Goal: Find contact information: Find contact information

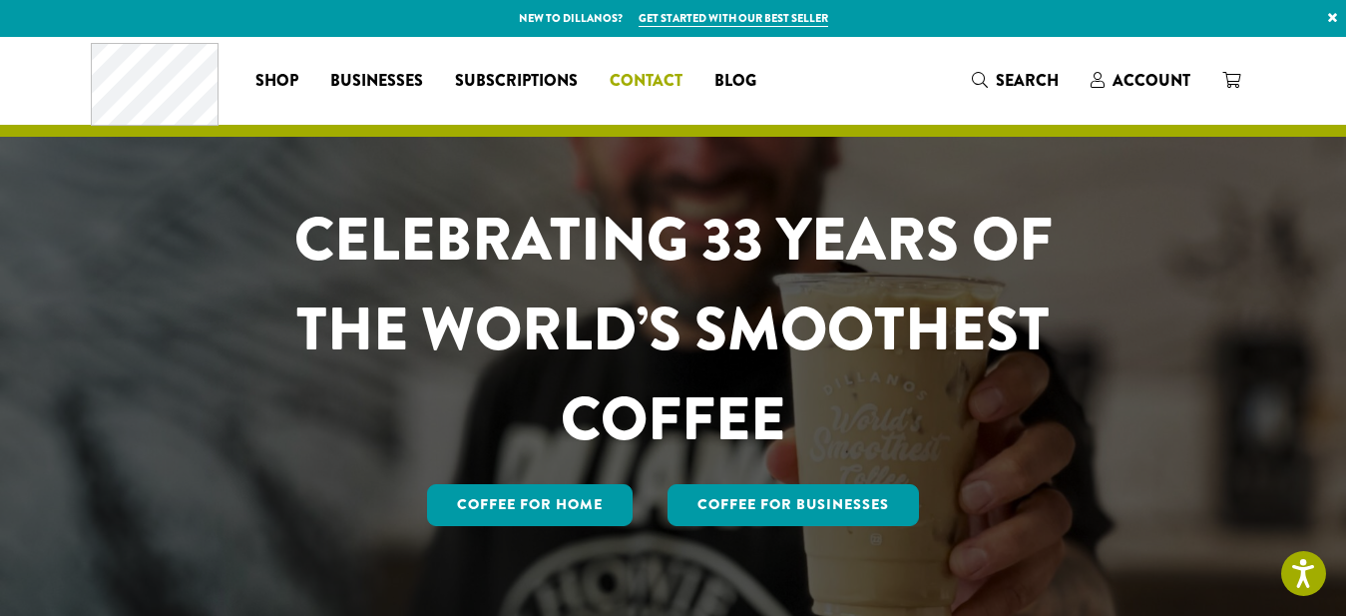
click at [625, 70] on span "Contact" at bounding box center [646, 81] width 73 height 25
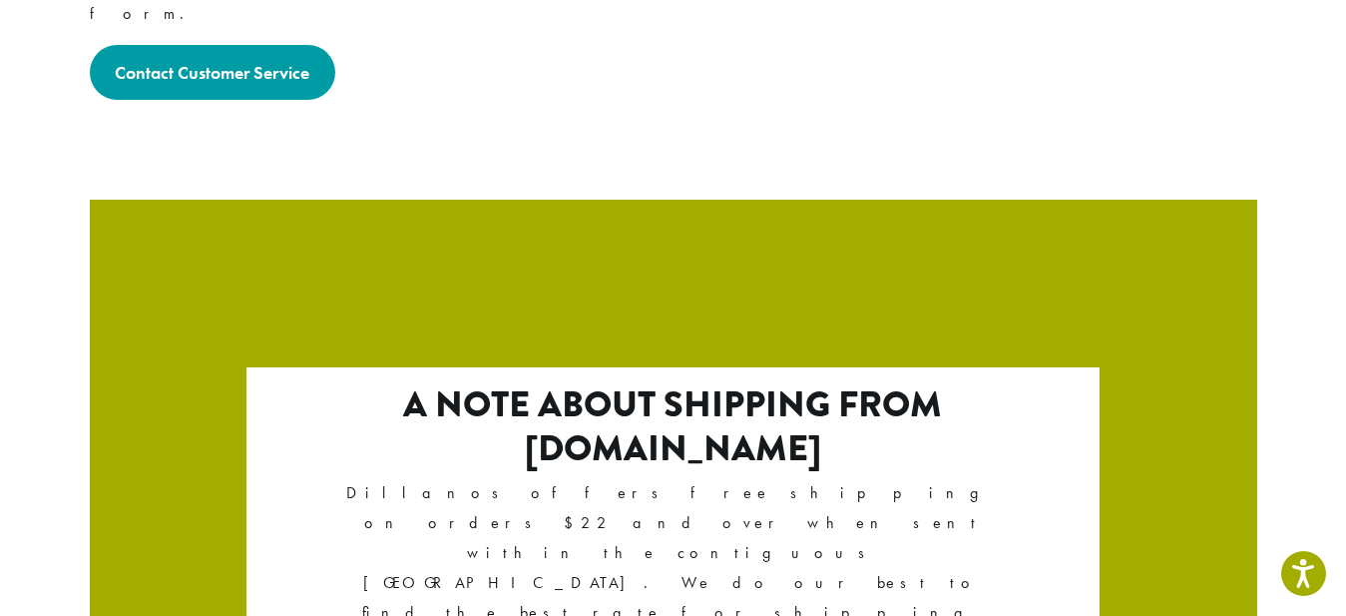
scroll to position [3606, 0]
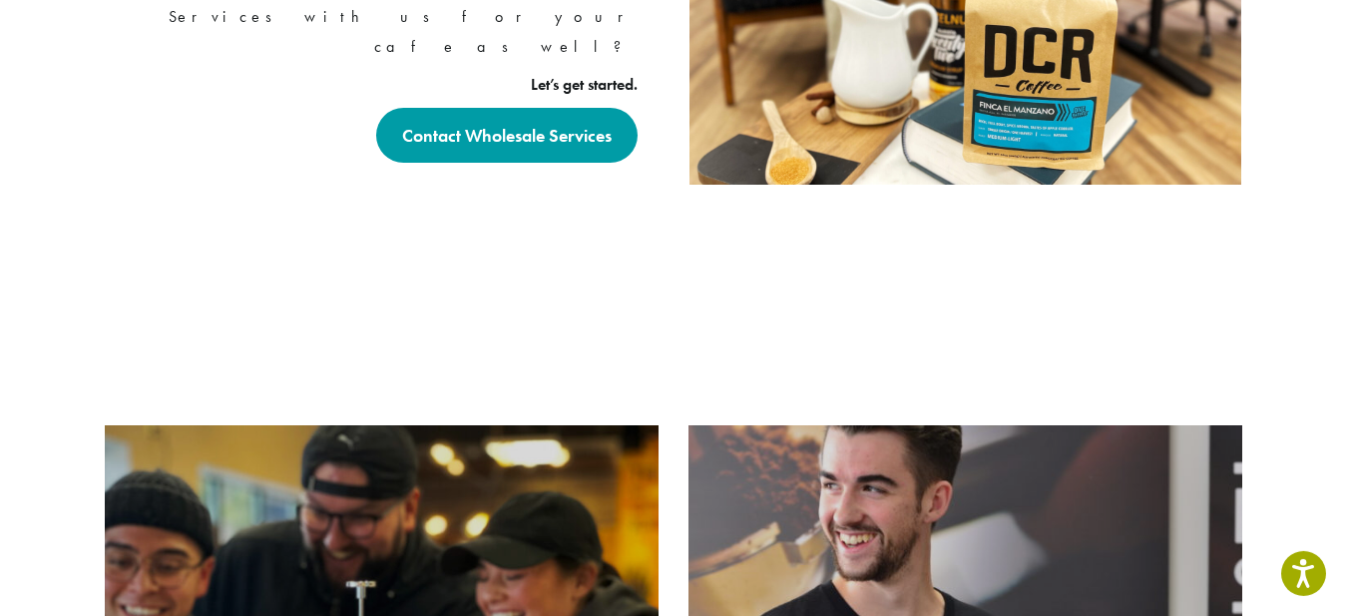
scroll to position [1672, 0]
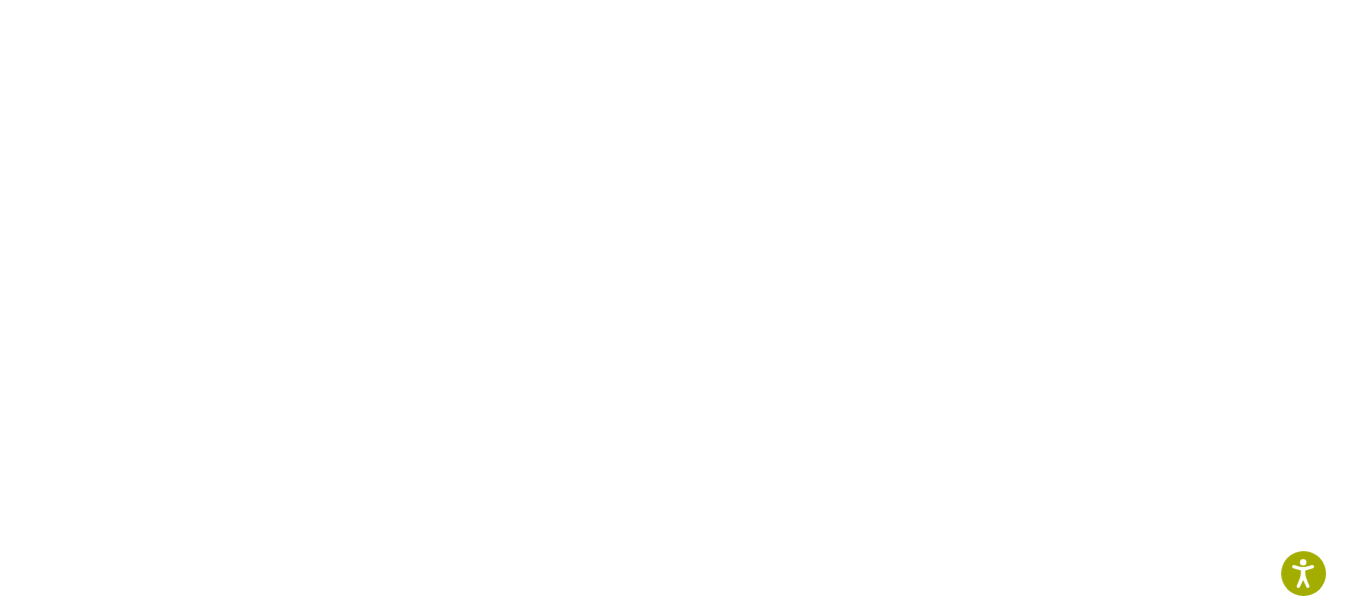
scroll to position [966, 0]
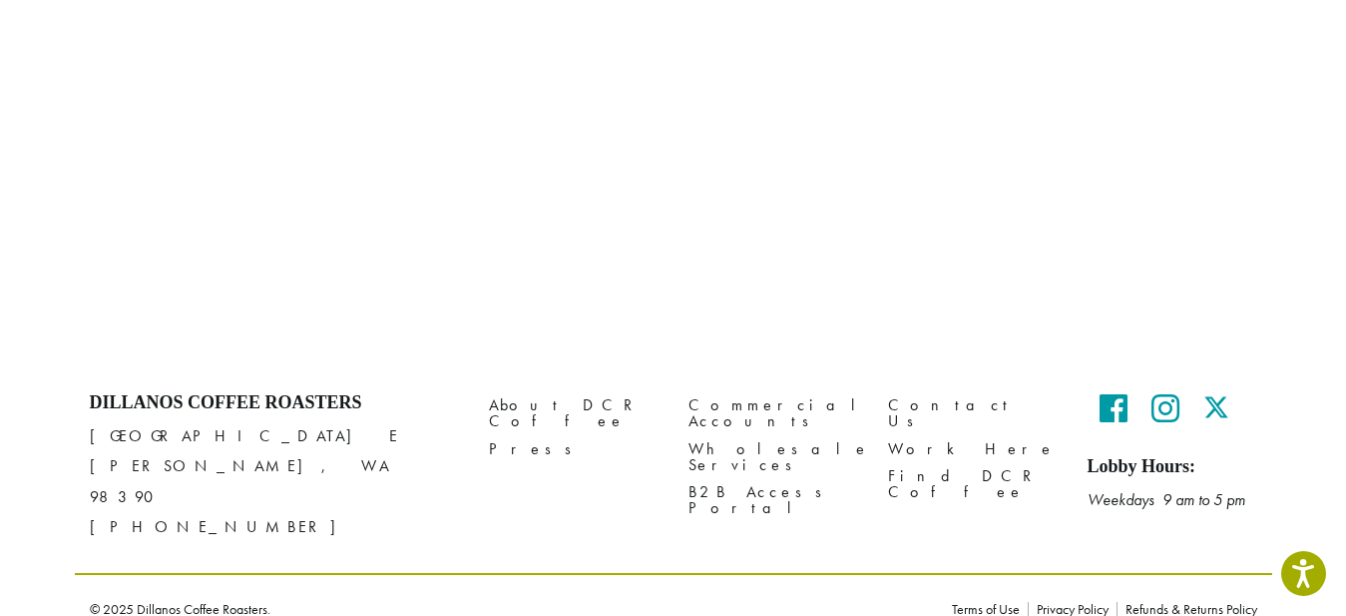
click at [1115, 407] on icon at bounding box center [1114, 408] width 28 height 32
